Goal: Task Accomplishment & Management: Use online tool/utility

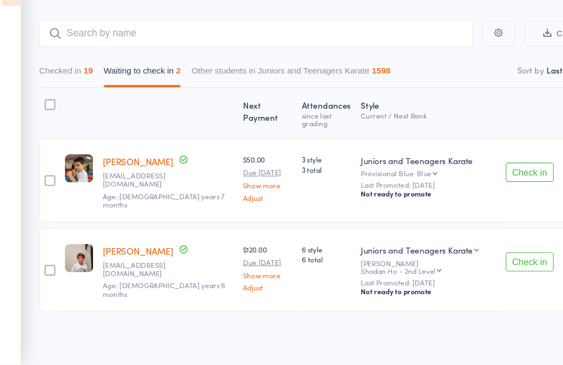
scroll to position [36, 0]
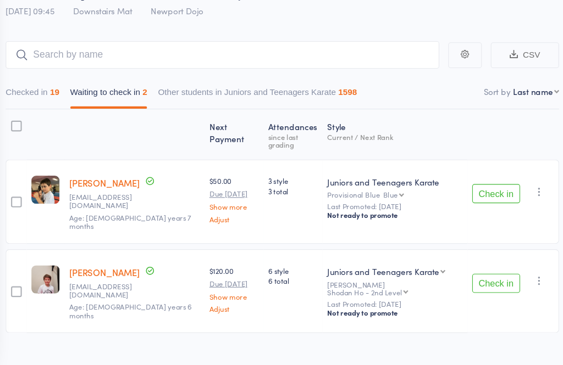
click at [523, 201] on icon "button" at bounding box center [528, 206] width 11 height 11
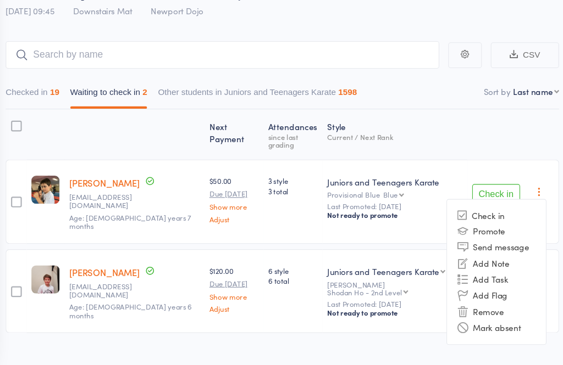
scroll to position [37, 0]
click at [456, 309] on li "Remove" at bounding box center [489, 316] width 91 height 15
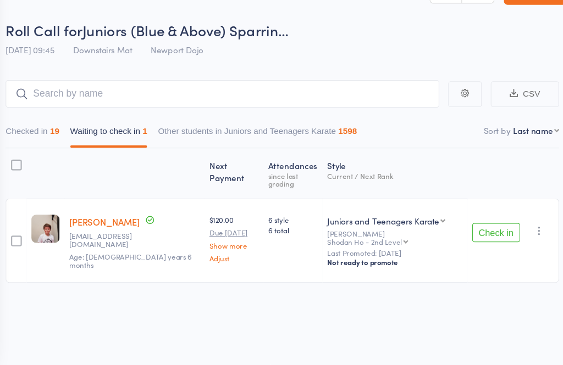
scroll to position [8, 0]
click at [523, 237] on icon "button" at bounding box center [528, 242] width 11 height 11
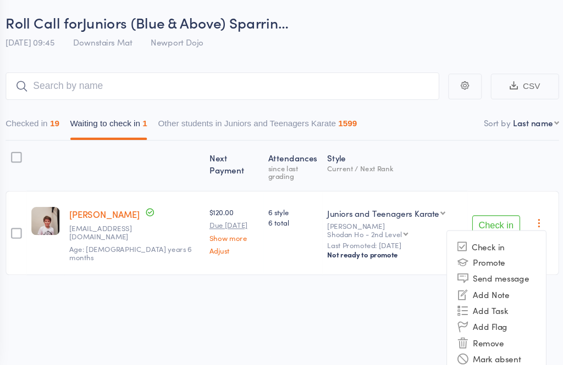
click at [461, 338] on li "Remove" at bounding box center [489, 345] width 91 height 15
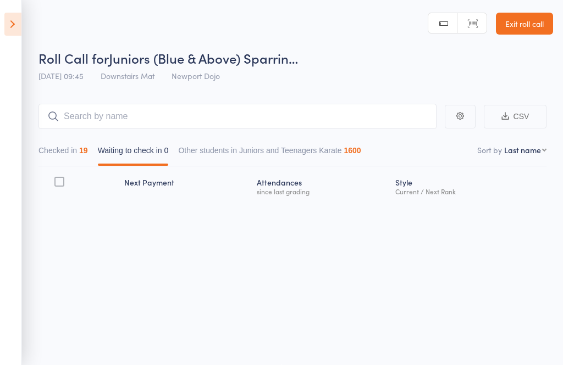
click at [6, 23] on icon at bounding box center [12, 24] width 17 height 23
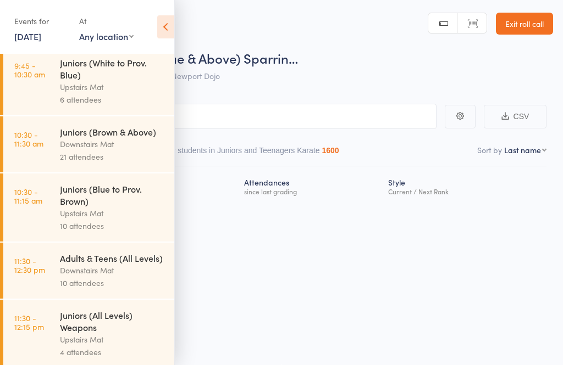
scroll to position [319, 0]
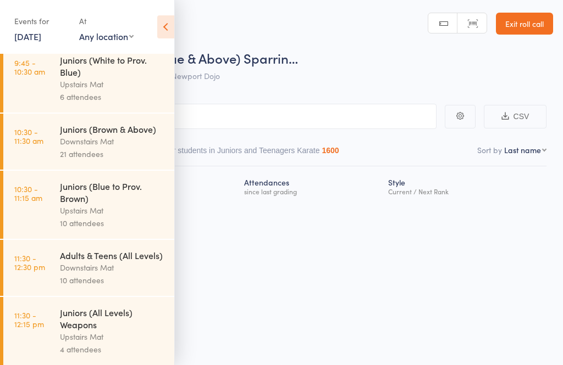
click at [75, 135] on div "Juniors (Brown & Above)" at bounding box center [112, 129] width 105 height 12
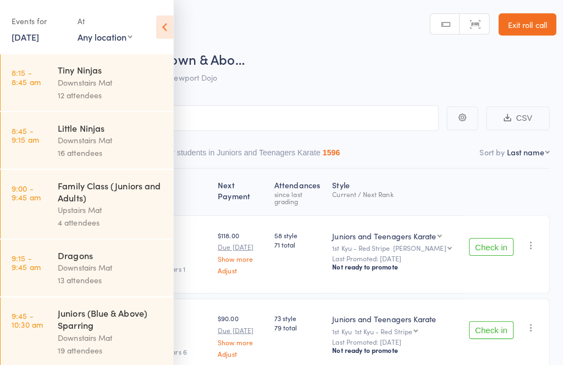
click at [165, 32] on icon at bounding box center [165, 26] width 17 height 23
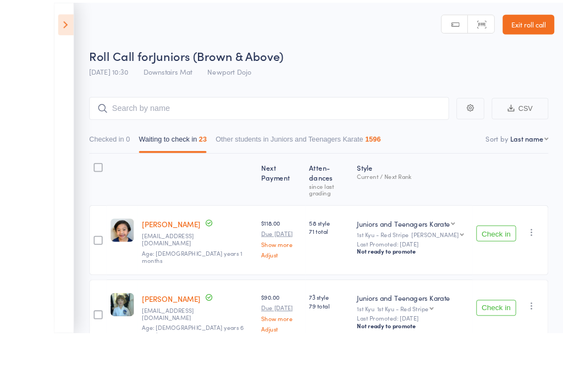
scroll to position [41, 0]
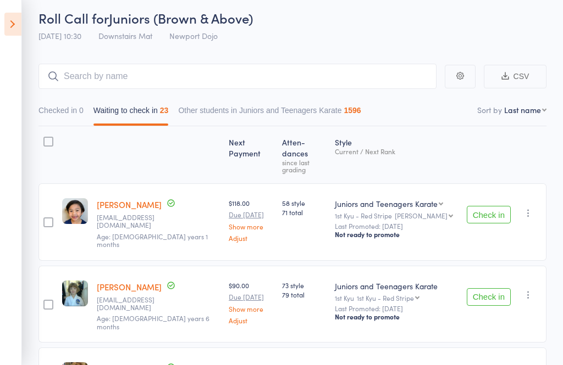
click at [504, 206] on button "Check in" at bounding box center [489, 215] width 44 height 18
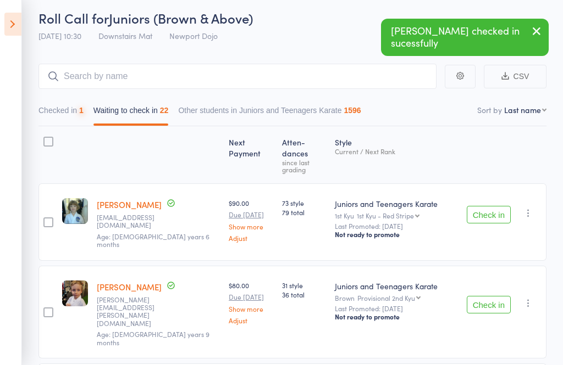
click at [487, 206] on button "Check in" at bounding box center [489, 215] width 44 height 18
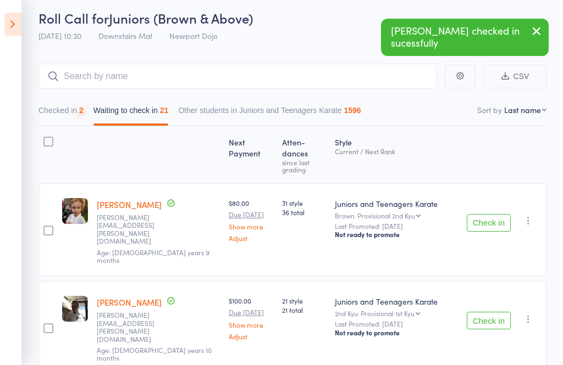
click at [490, 214] on button "Check in" at bounding box center [489, 223] width 44 height 18
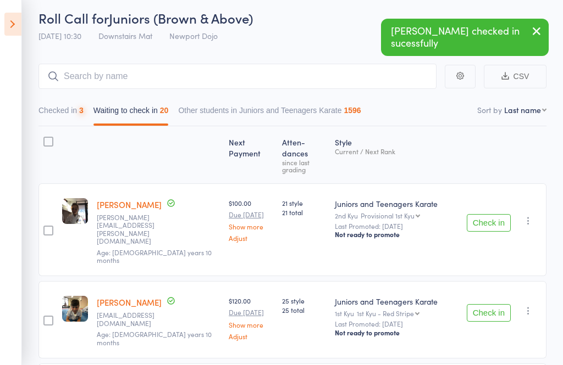
click at [490, 214] on button "Check in" at bounding box center [489, 223] width 44 height 18
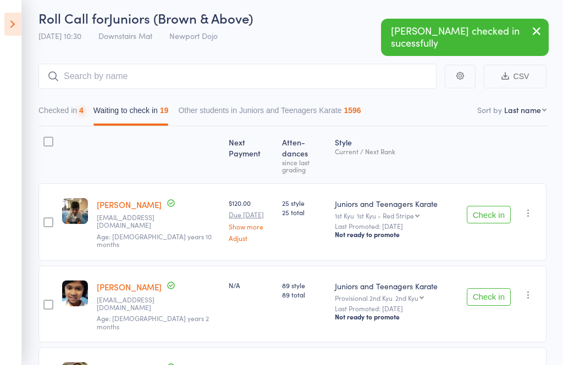
click at [495, 206] on button "Check in" at bounding box center [489, 215] width 44 height 18
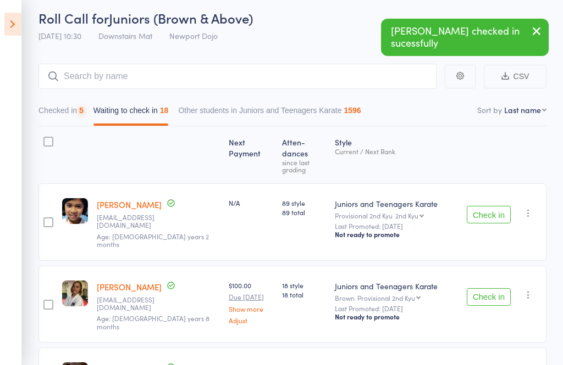
click at [496, 206] on button "Check in" at bounding box center [489, 215] width 44 height 18
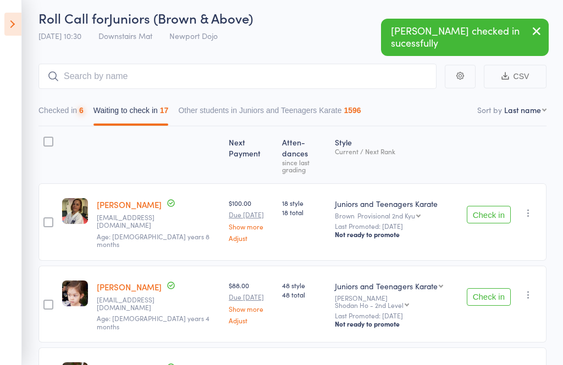
click at [501, 206] on button "Check in" at bounding box center [489, 215] width 44 height 18
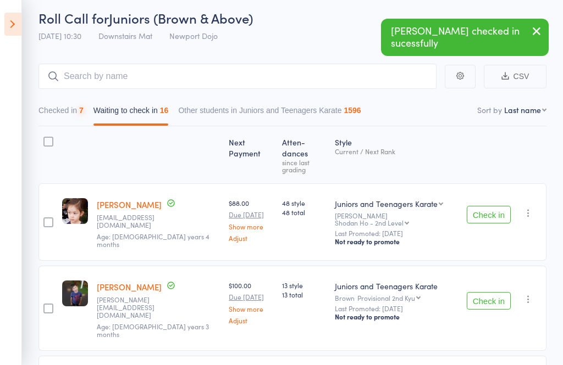
click at [496, 206] on button "Check in" at bounding box center [489, 215] width 44 height 18
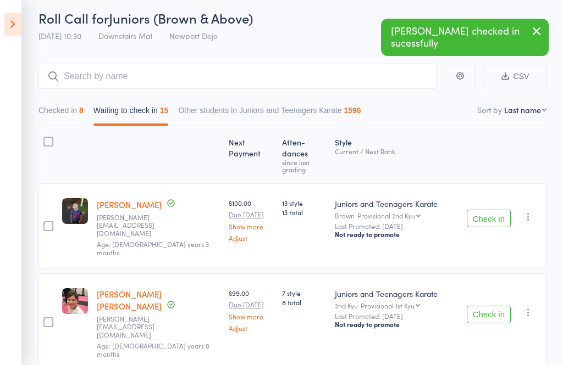
click at [491, 210] on button "Check in" at bounding box center [489, 219] width 44 height 18
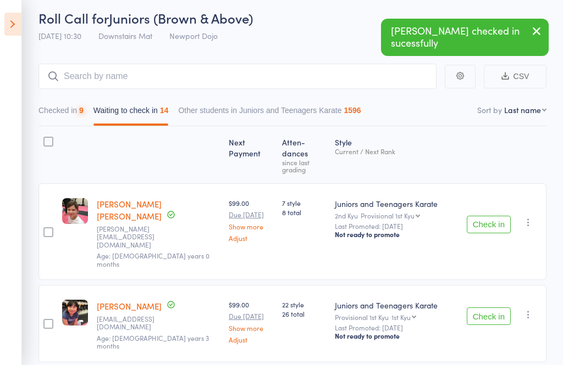
click at [492, 216] on button "Check in" at bounding box center [489, 225] width 44 height 18
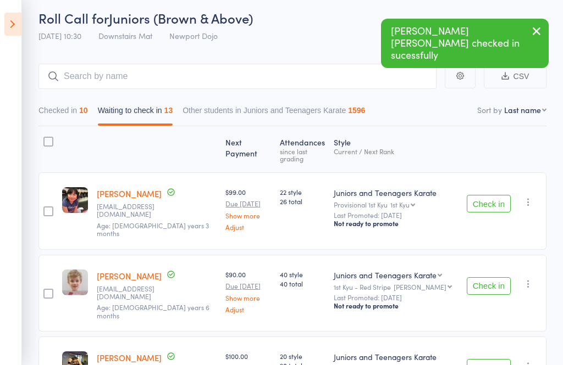
click at [485, 200] on button "Check in" at bounding box center [489, 204] width 44 height 18
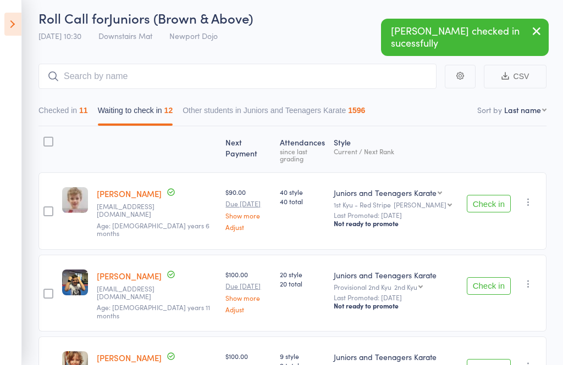
click at [486, 202] on button "Check in" at bounding box center [489, 204] width 44 height 18
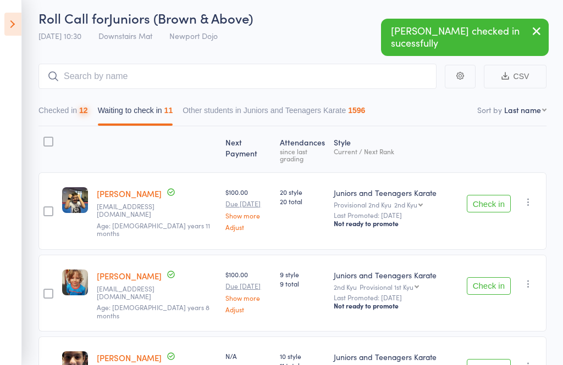
click at [492, 203] on button "Check in" at bounding box center [489, 204] width 44 height 18
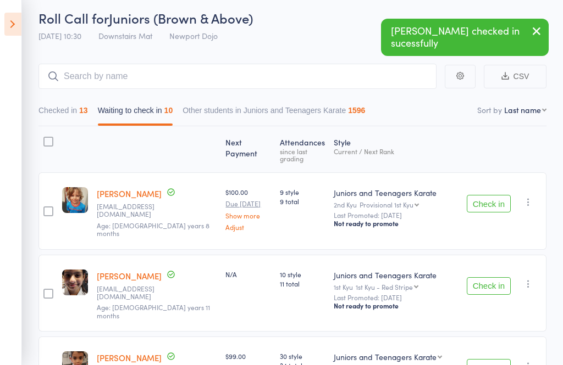
click at [499, 198] on button "Check in" at bounding box center [489, 204] width 44 height 18
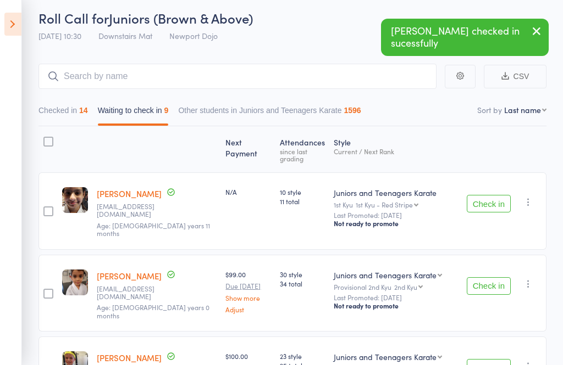
click at [502, 195] on button "Check in" at bounding box center [489, 204] width 44 height 18
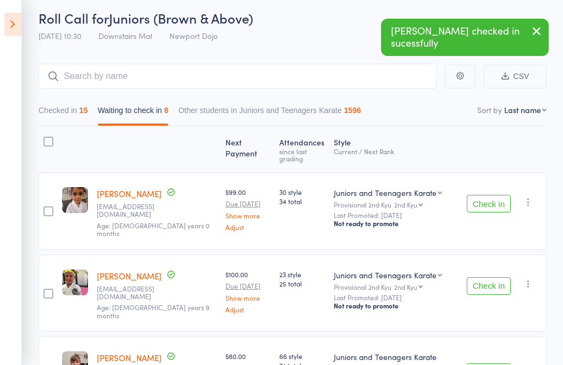
click at [492, 195] on button "Check in" at bounding box center [489, 204] width 44 height 18
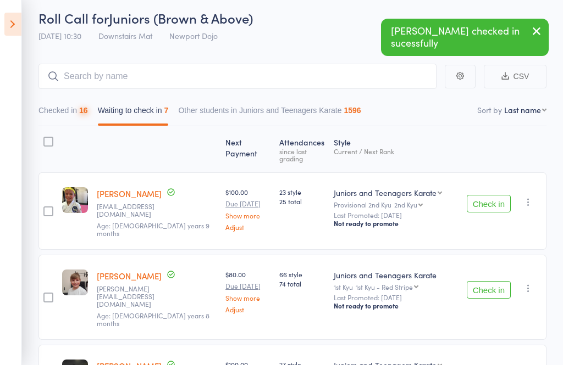
click at [481, 195] on button "Check in" at bounding box center [489, 204] width 44 height 18
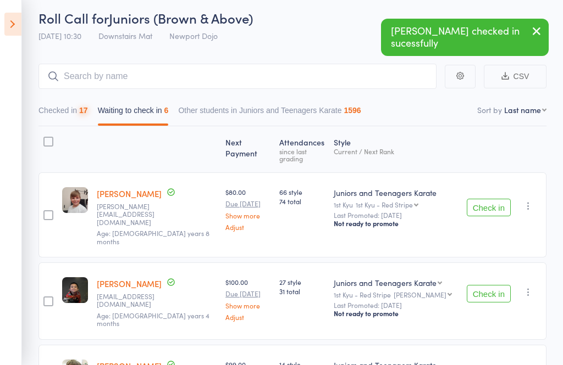
click at [502, 210] on div "Check in Check in Promote Send message Add Note Add Task Add Flag Remove Mark a…" at bounding box center [504, 215] width 84 height 85
click at [497, 201] on button "Check in" at bounding box center [489, 208] width 44 height 18
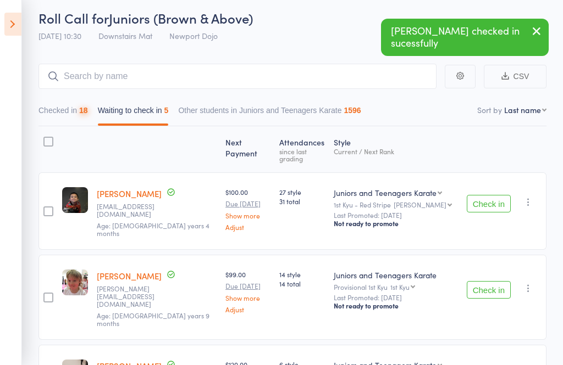
click at [499, 195] on button "Check in" at bounding box center [489, 204] width 44 height 18
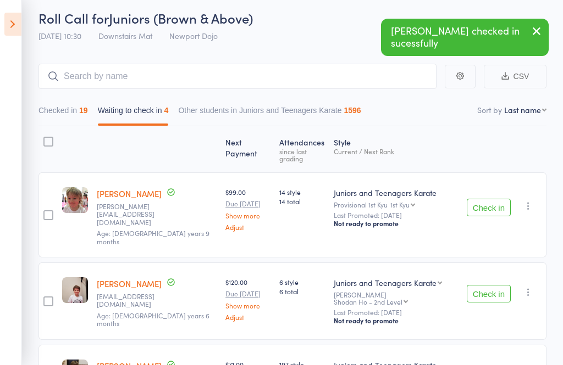
click at [482, 199] on button "Check in" at bounding box center [489, 208] width 44 height 18
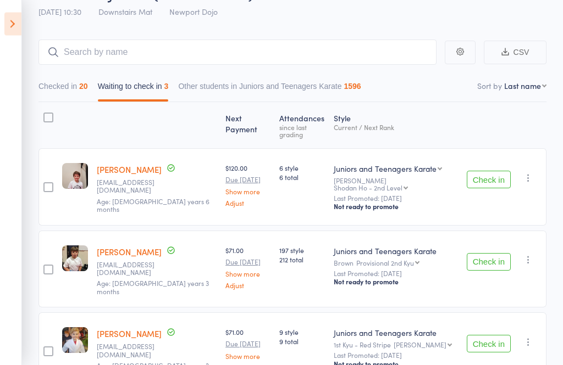
scroll to position [77, 0]
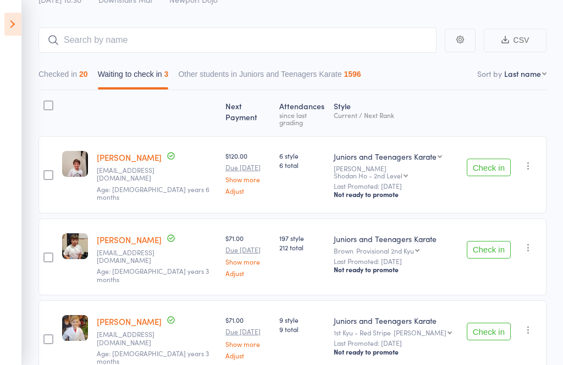
click at [489, 241] on button "Check in" at bounding box center [489, 250] width 44 height 18
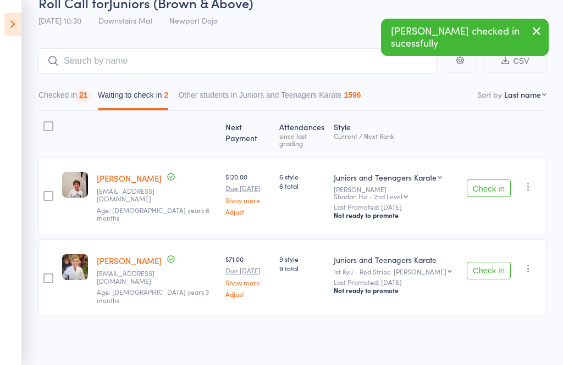
scroll to position [2, 0]
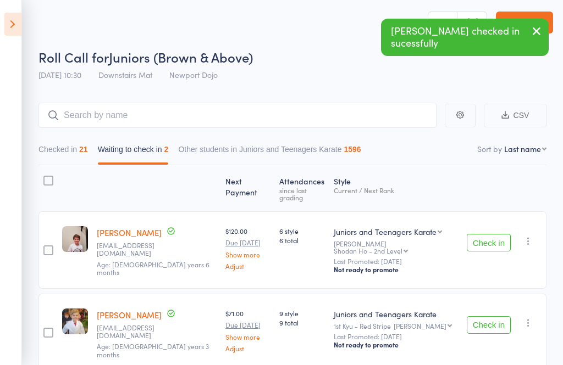
click at [491, 317] on button "Check in" at bounding box center [489, 326] width 44 height 18
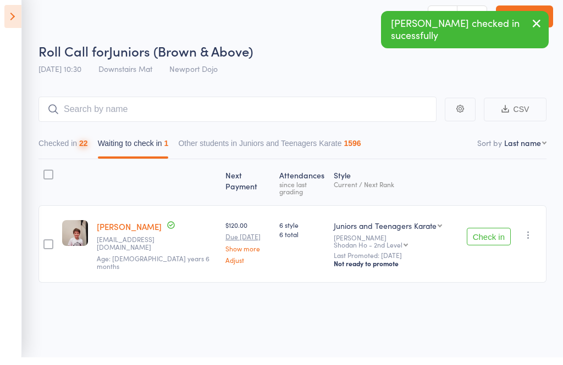
scroll to position [8, 0]
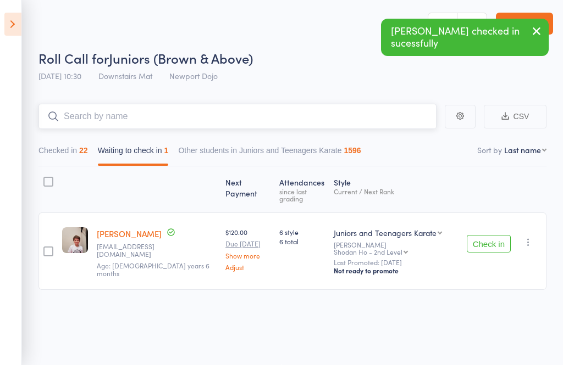
click at [304, 115] on input "search" at bounding box center [237, 116] width 398 height 25
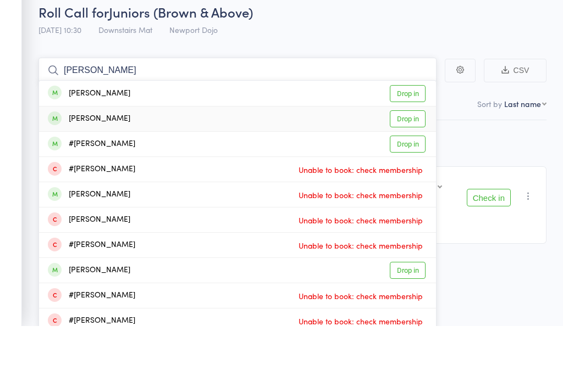
type input "[PERSON_NAME]"
click at [407, 149] on link "Drop in" at bounding box center [408, 157] width 36 height 17
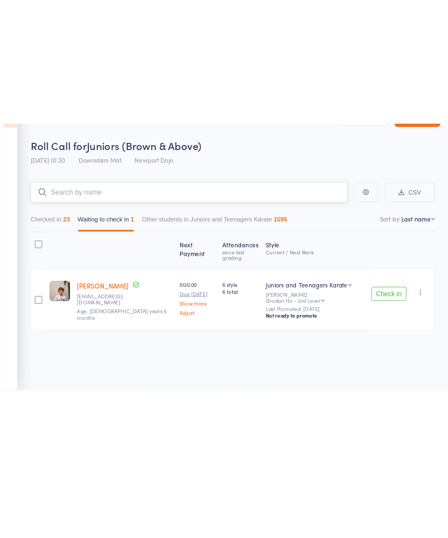
scroll to position [0, 0]
